Goal: Information Seeking & Learning: Learn about a topic

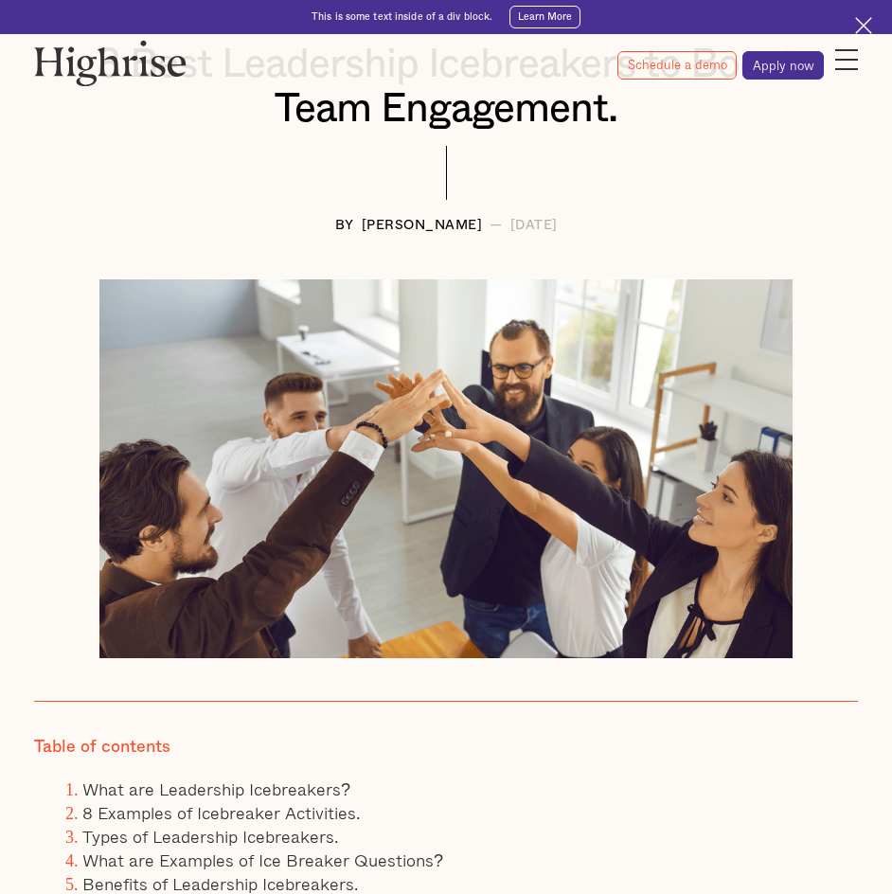
scroll to position [663, 0]
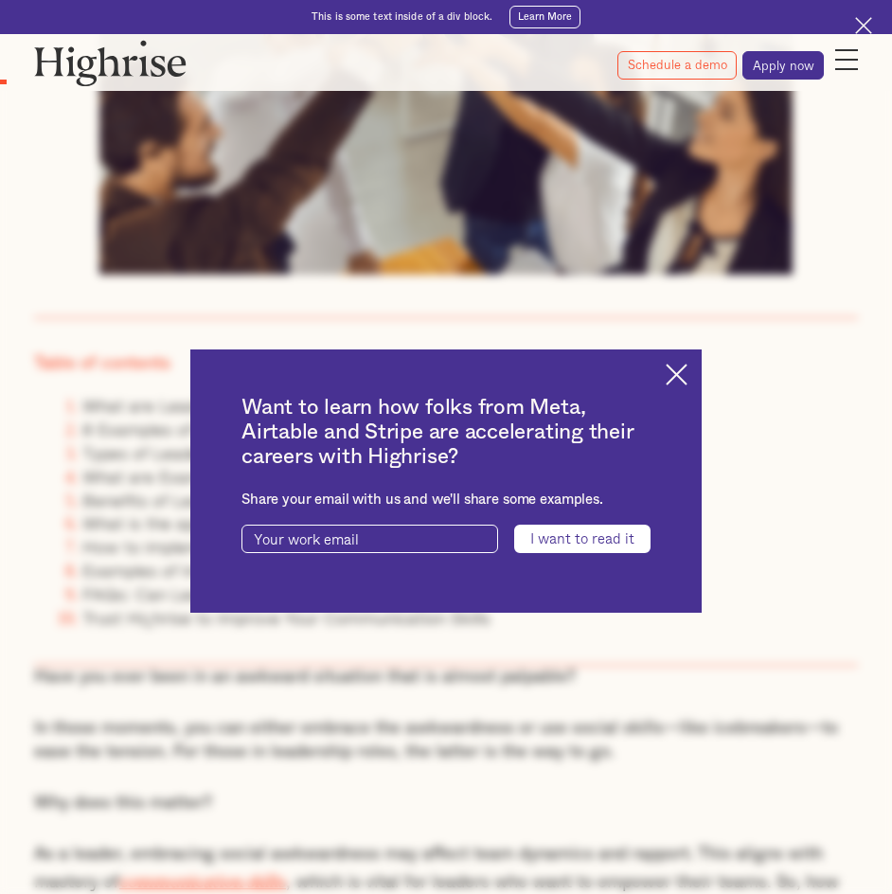
click at [698, 380] on div "Want to learn how folks from Meta, Airtable and Stripe are accelerating their c…" at bounding box center [446, 482] width 512 height 264
click at [687, 381] on img at bounding box center [677, 375] width 22 height 22
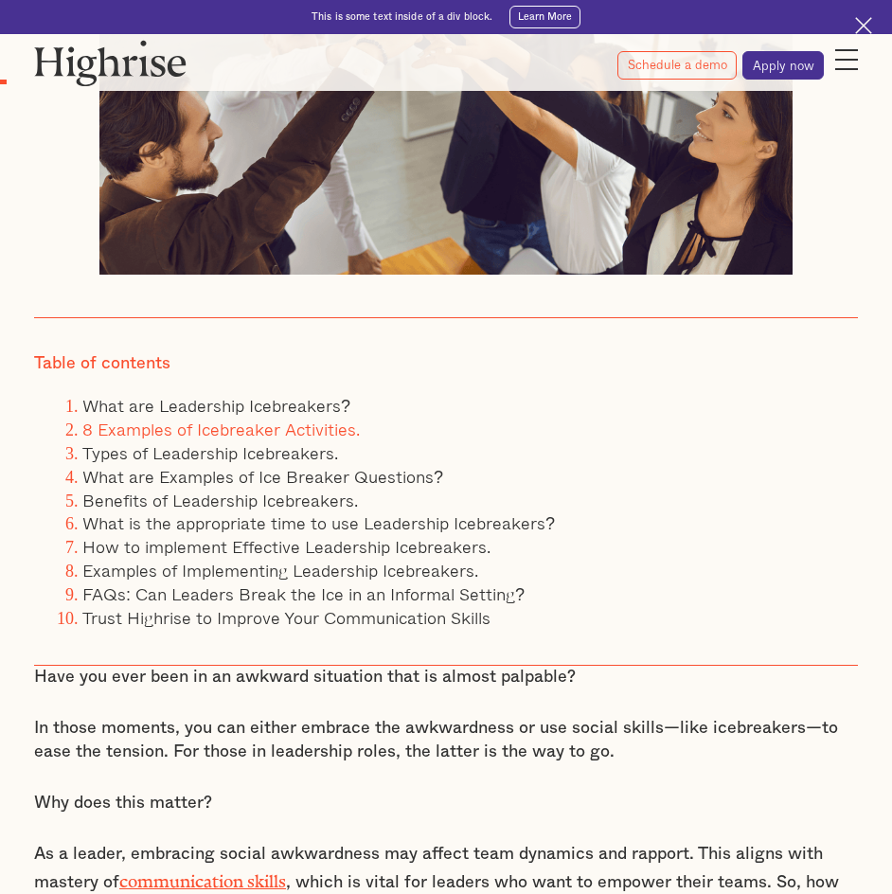
click at [254, 430] on link "8 Examples of Icebreaker Activities." at bounding box center [221, 429] width 278 height 27
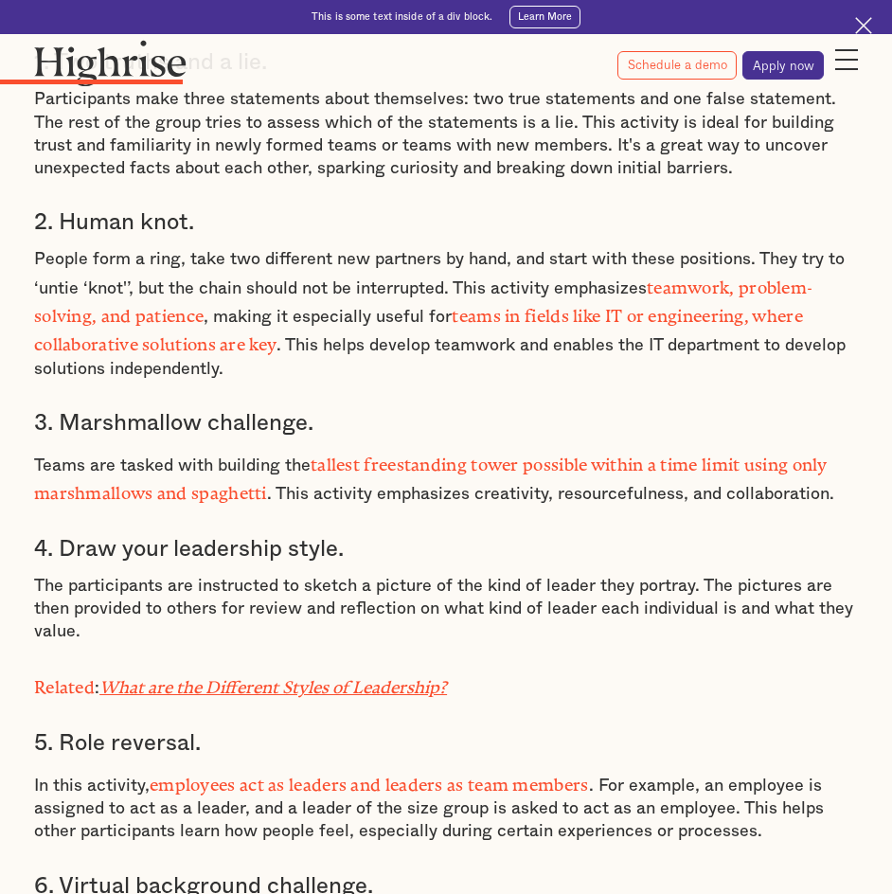
scroll to position [2849, 0]
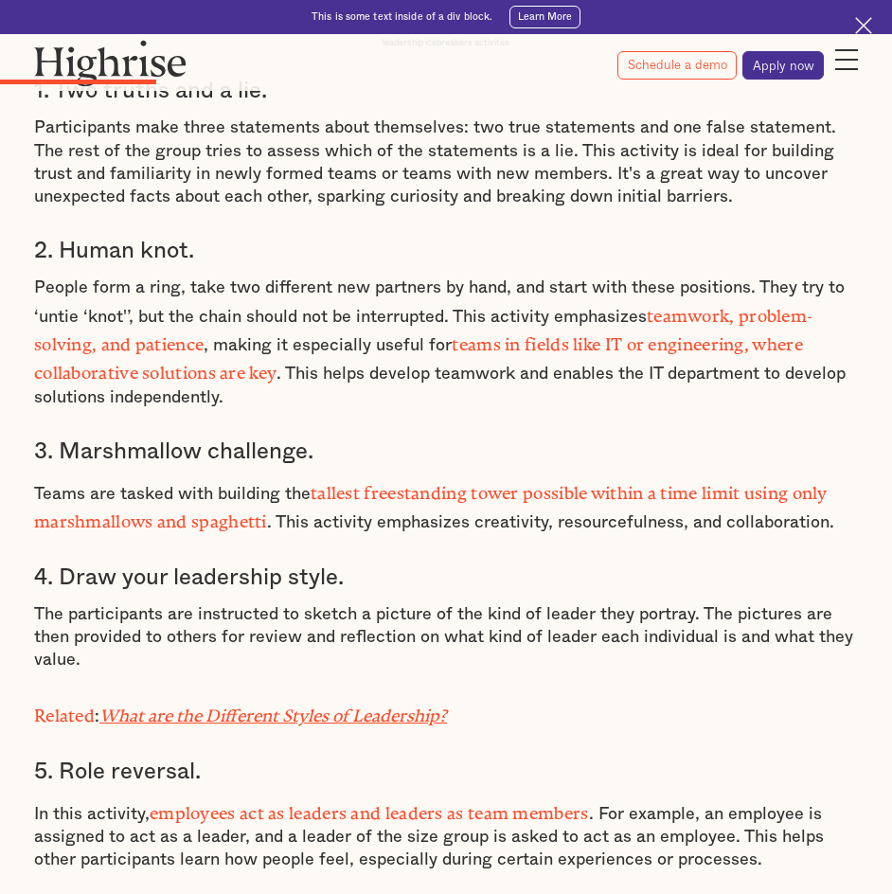
click at [239, 305] on p "People form a ring, take two different new partners by hand, and start with the…" at bounding box center [446, 343] width 824 height 132
drag, startPoint x: 359, startPoint y: 514, endPoint x: 62, endPoint y: 522, distance: 297.5
click at [62, 564] on h3 "4. Draw your leadership style." at bounding box center [446, 578] width 824 height 28
copy h3 "Draw your leadership style."
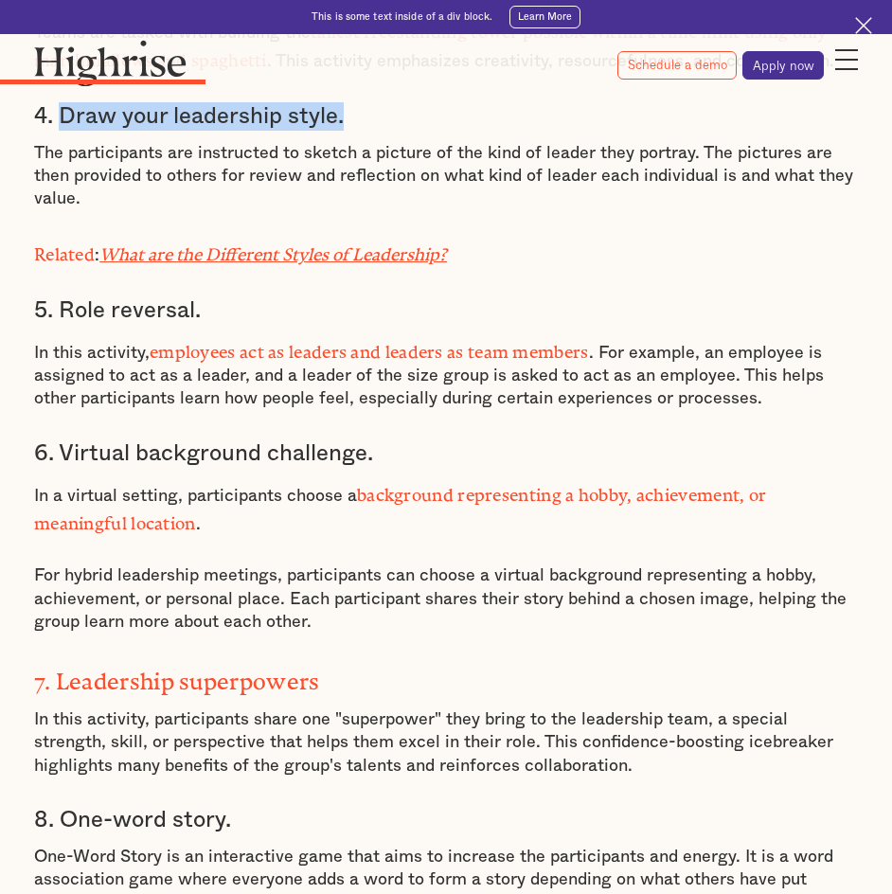
scroll to position [3133, 0]
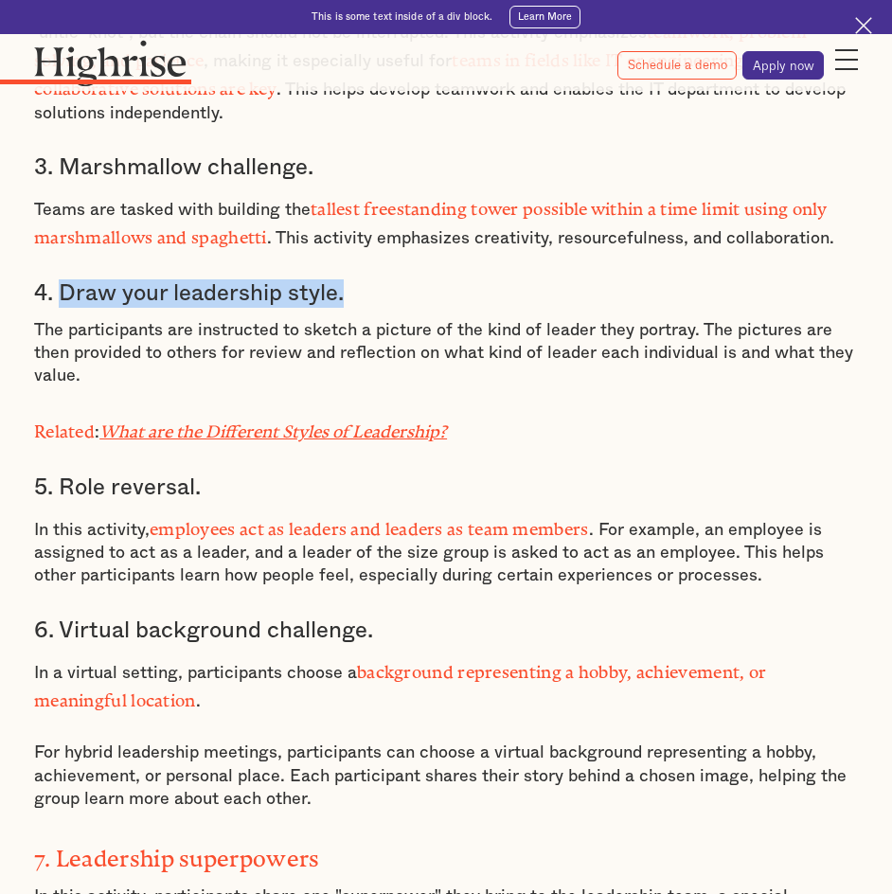
click at [156, 279] on h3 "4. Draw your leadership style." at bounding box center [446, 293] width 824 height 28
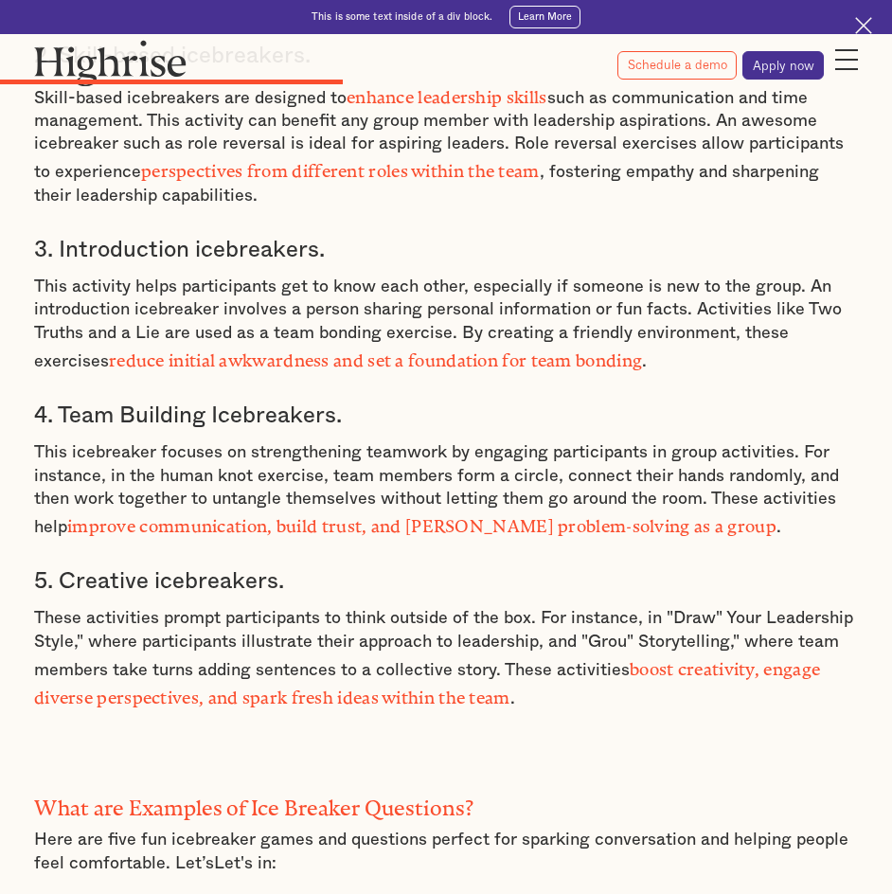
scroll to position [5691, 0]
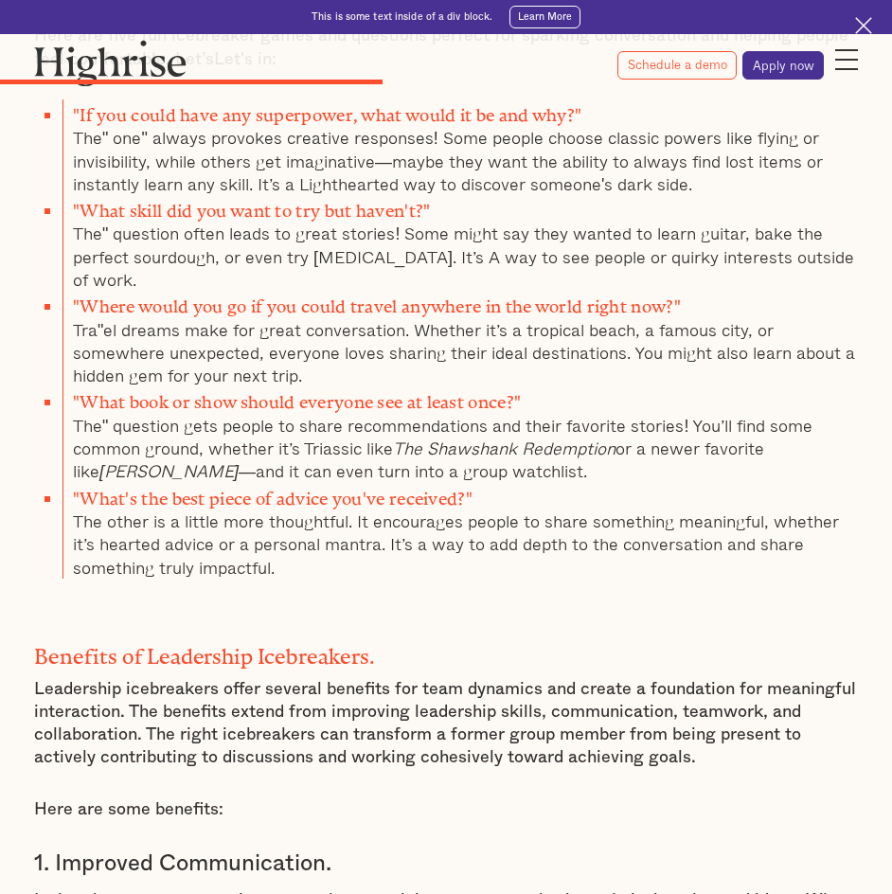
click at [311, 494] on div "Types of Leadership Icebreakers. Types of leadership Icebreakers 1. Problem-sol…" at bounding box center [446, 321] width 824 height 3471
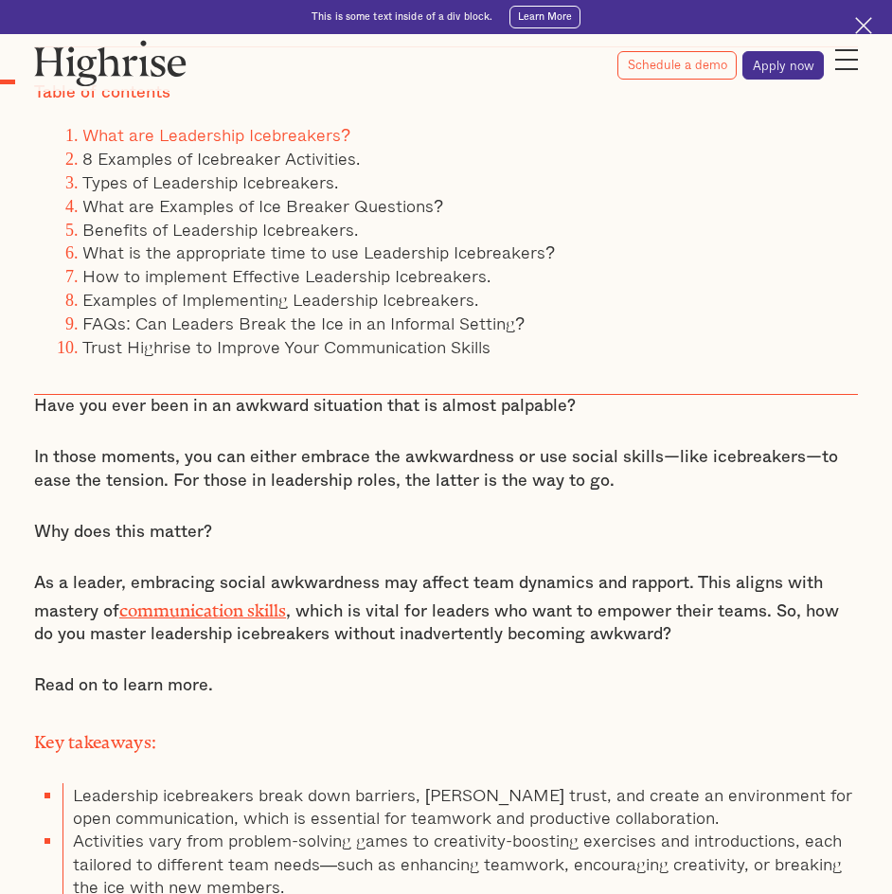
scroll to position [763, 0]
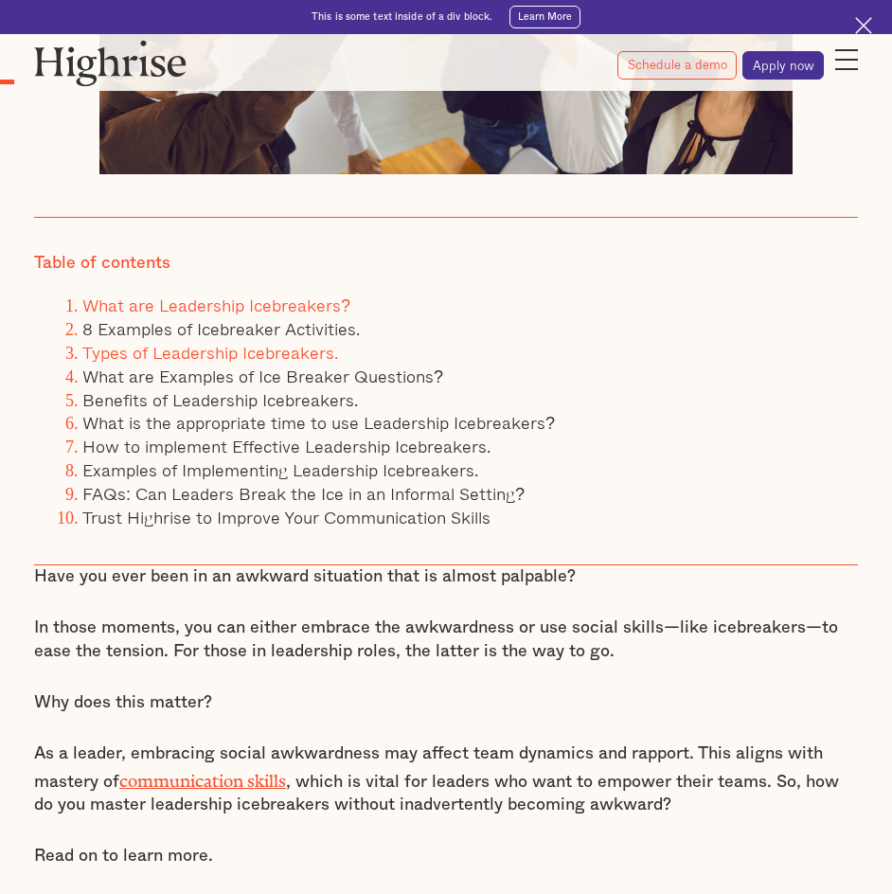
click at [191, 351] on link "Types of Leadership Icebreakers." at bounding box center [210, 352] width 256 height 27
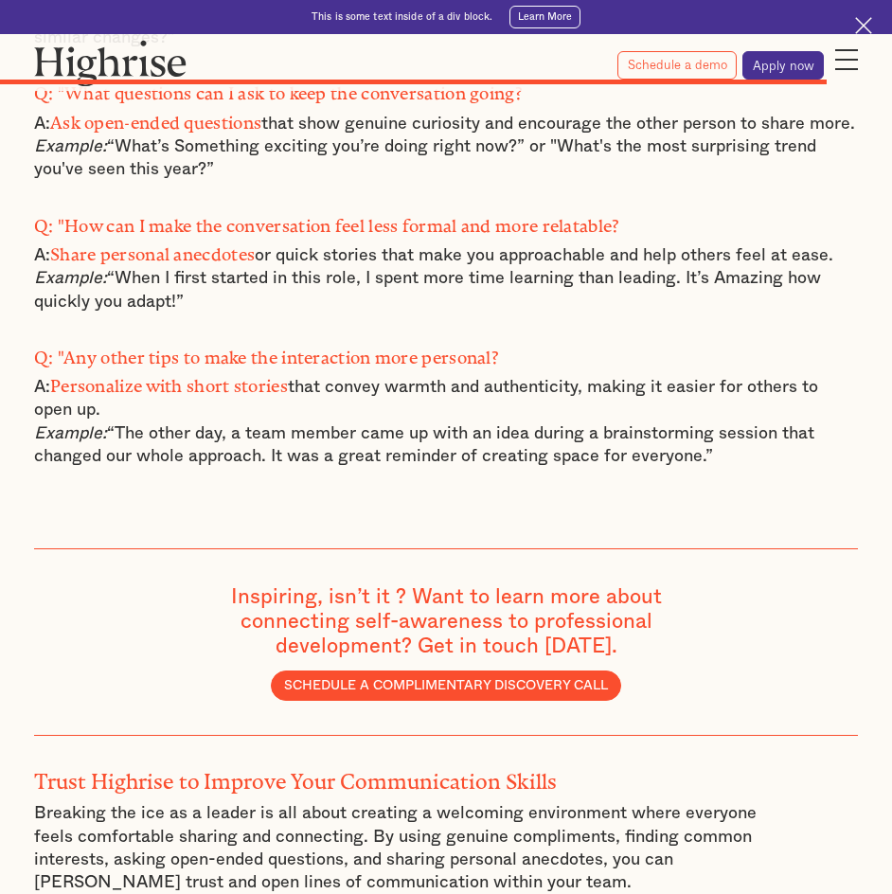
scroll to position [11853, 0]
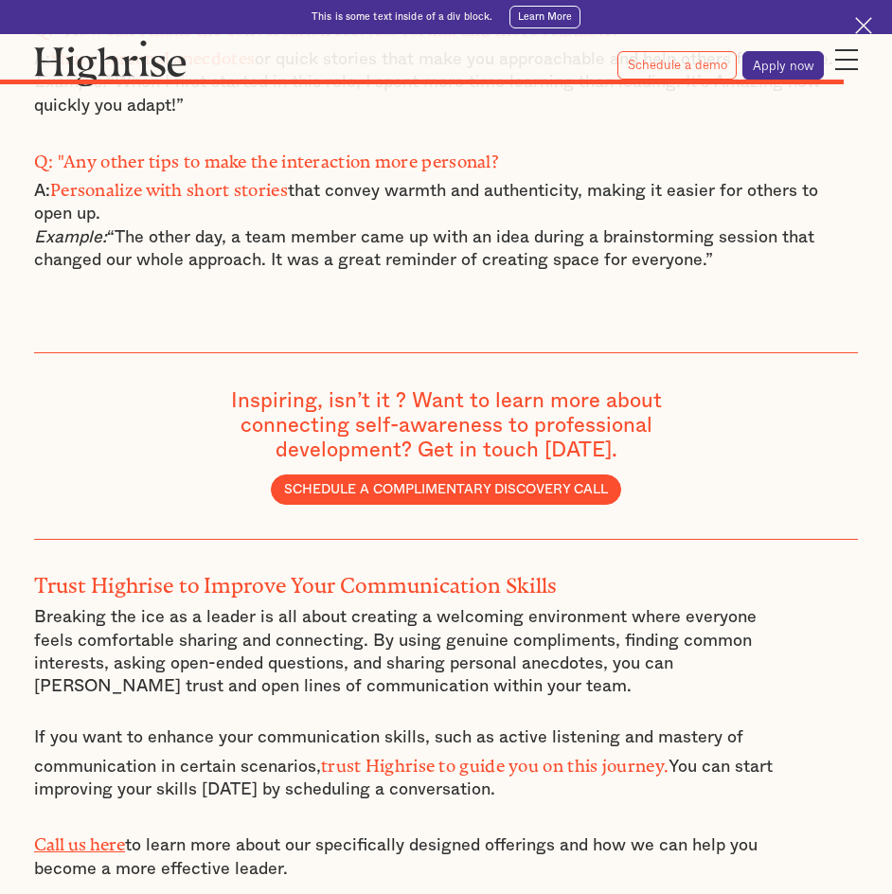
drag, startPoint x: 409, startPoint y: 733, endPoint x: 312, endPoint y: 745, distance: 98.2
copy div "Langat"
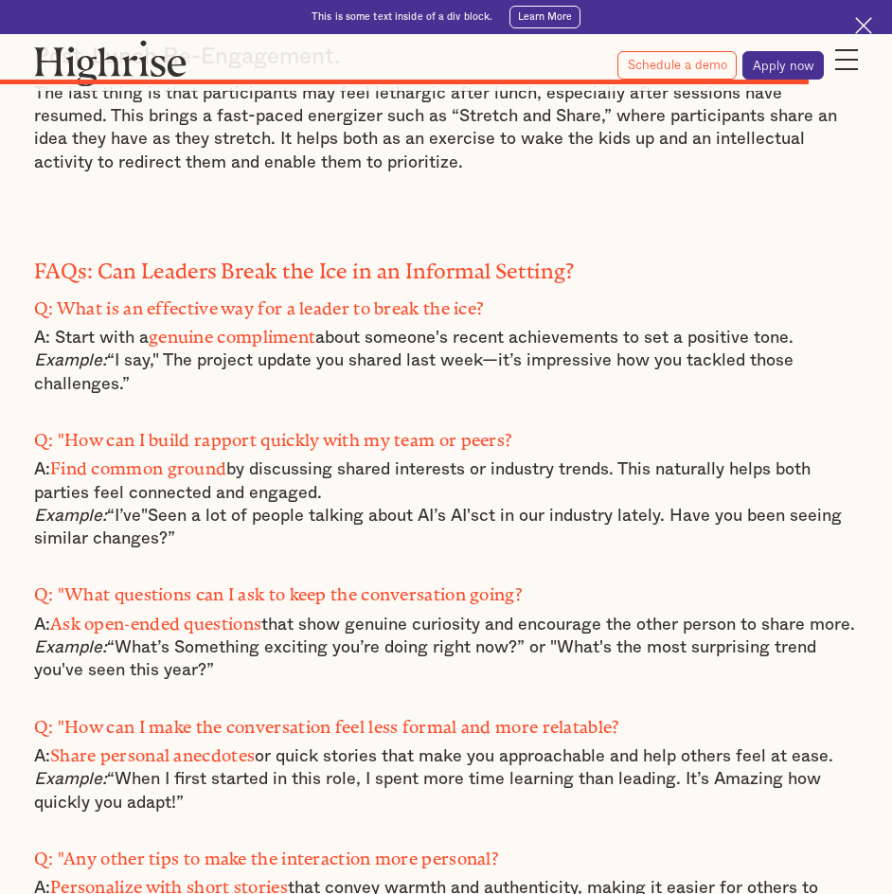
scroll to position [11426, 0]
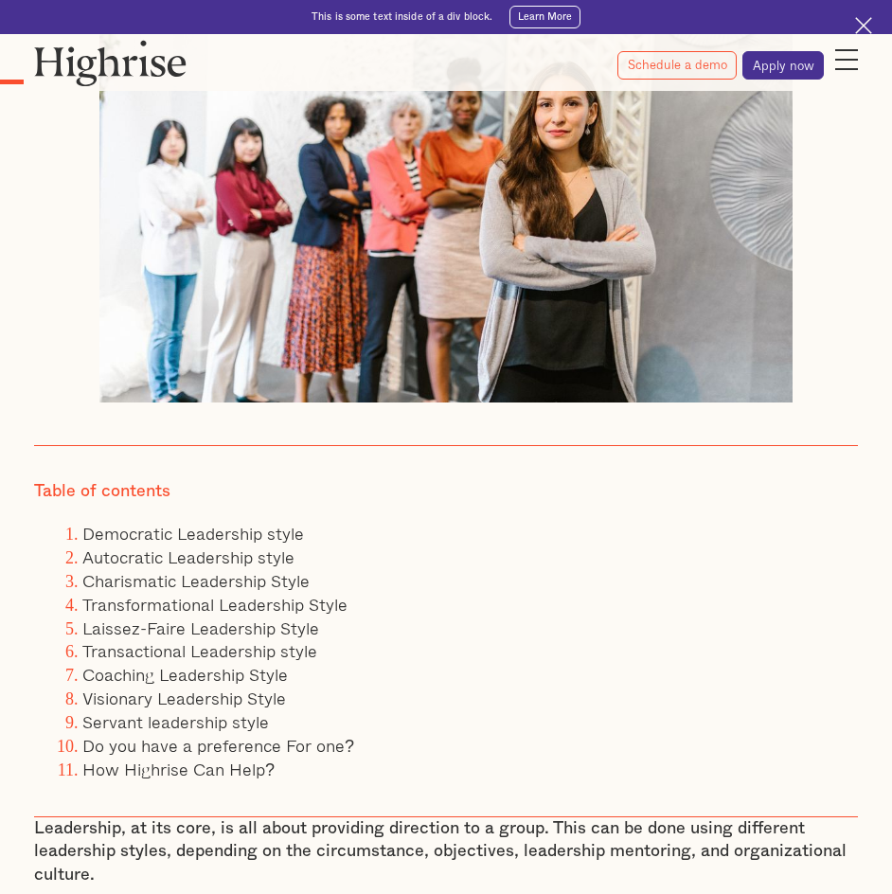
scroll to position [568, 0]
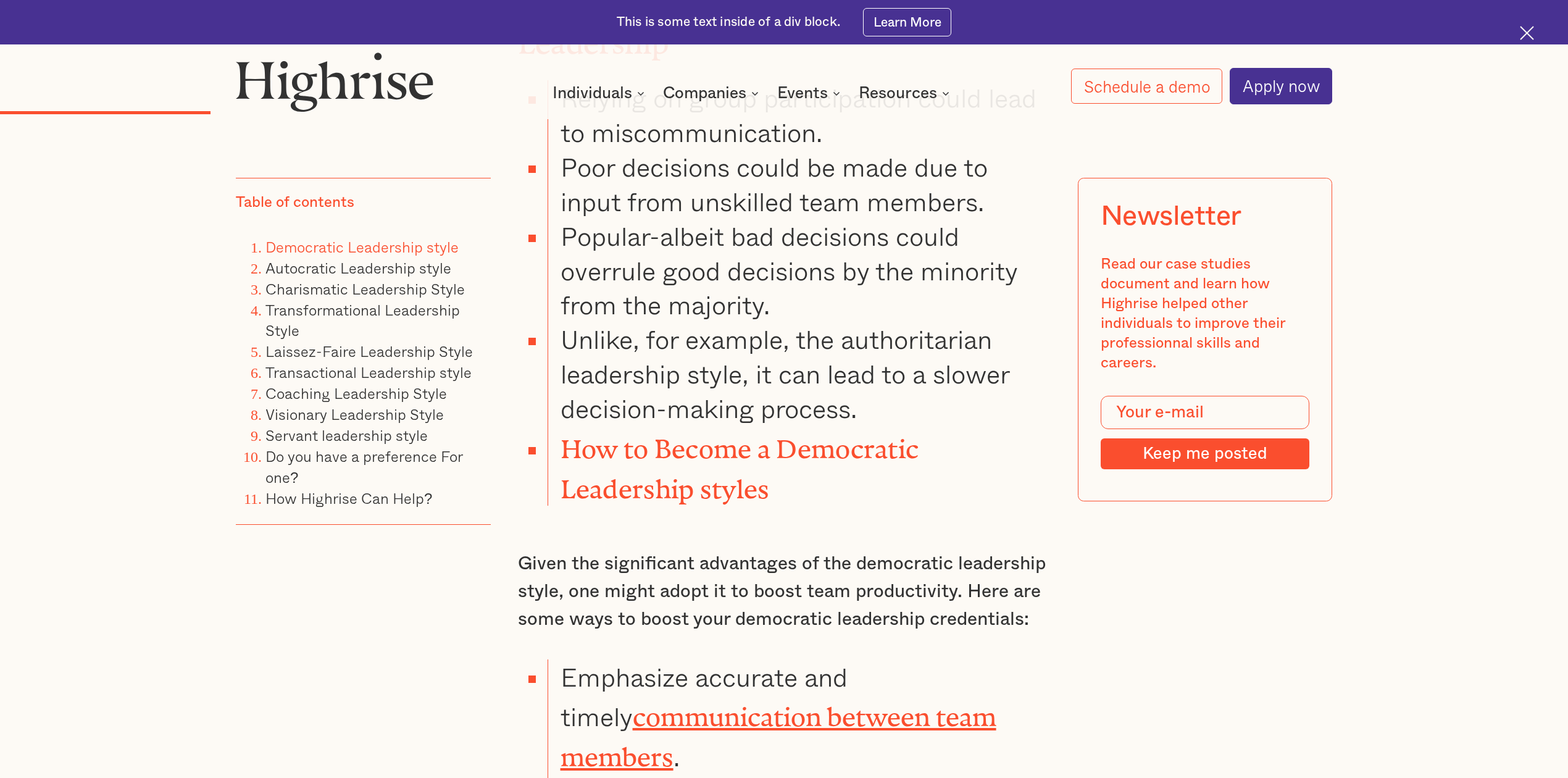
scroll to position [3538, 0]
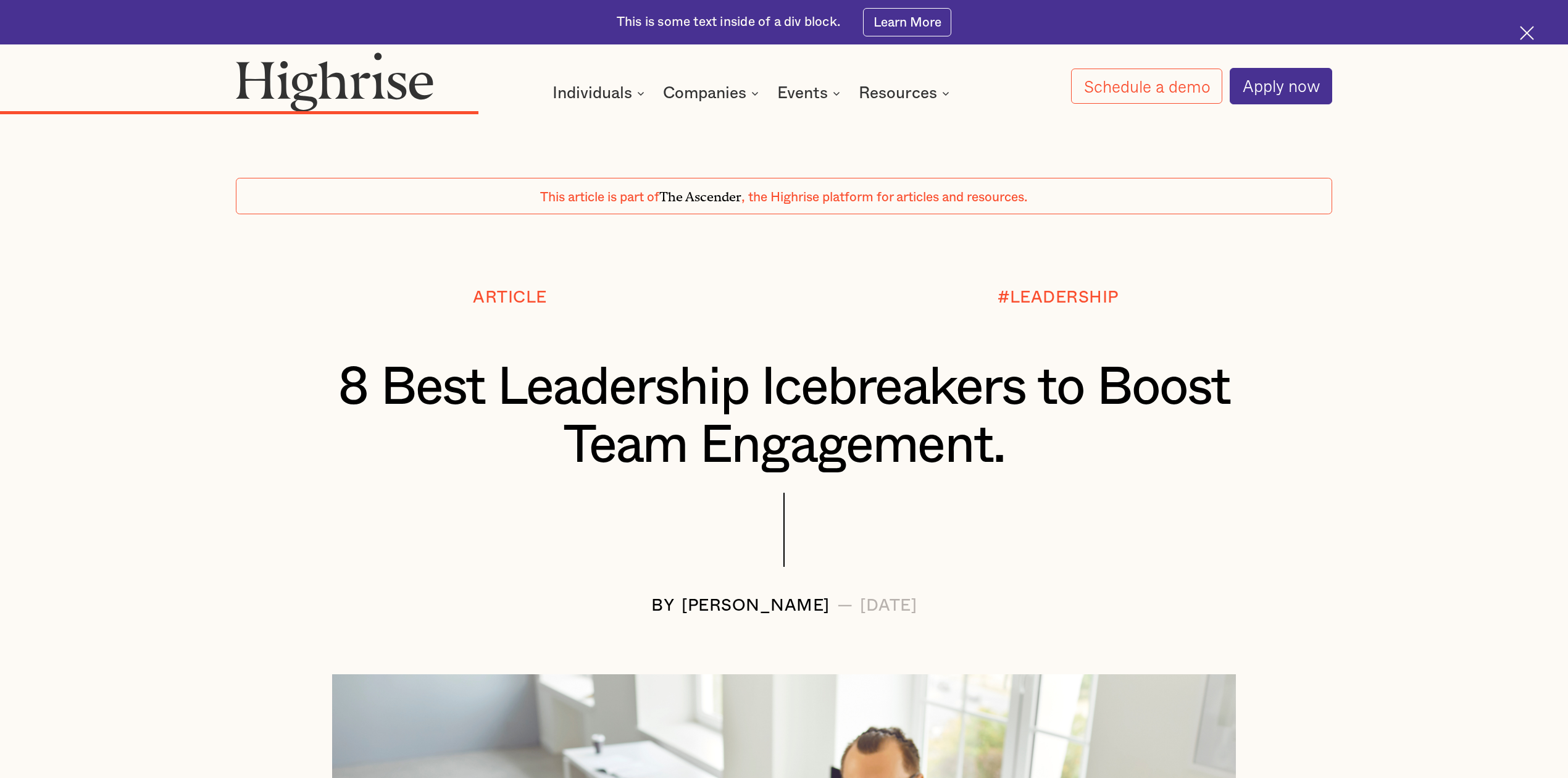
scroll to position [7445, 0]
